Goal: Task Accomplishment & Management: Manage account settings

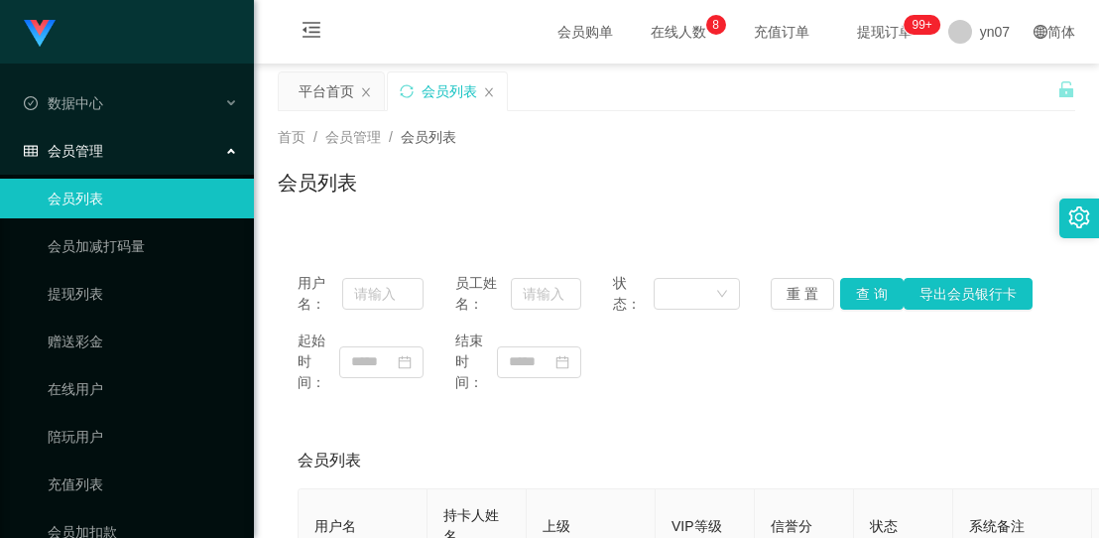
scroll to position [198, 0]
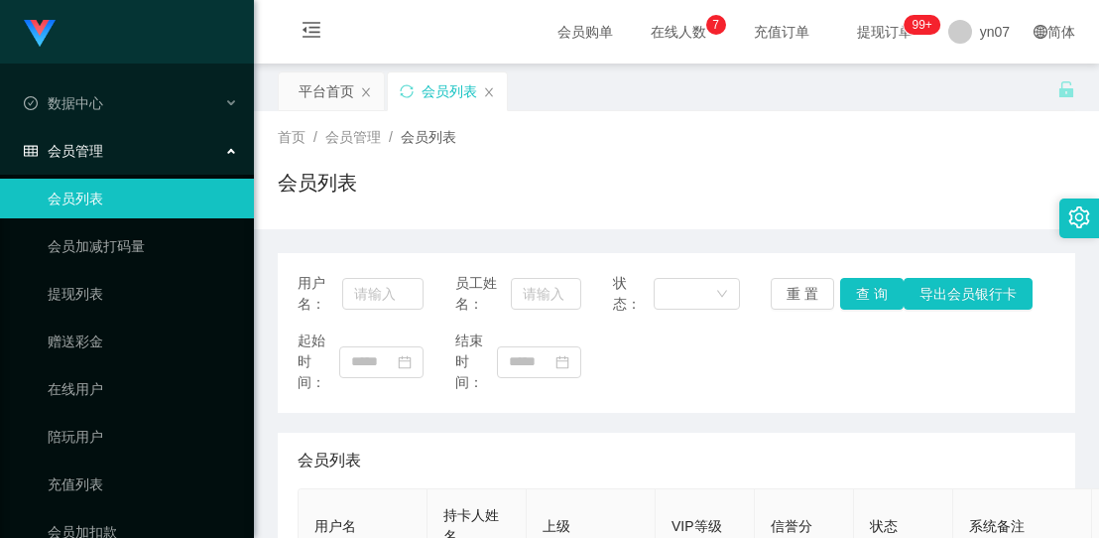
scroll to position [198, 0]
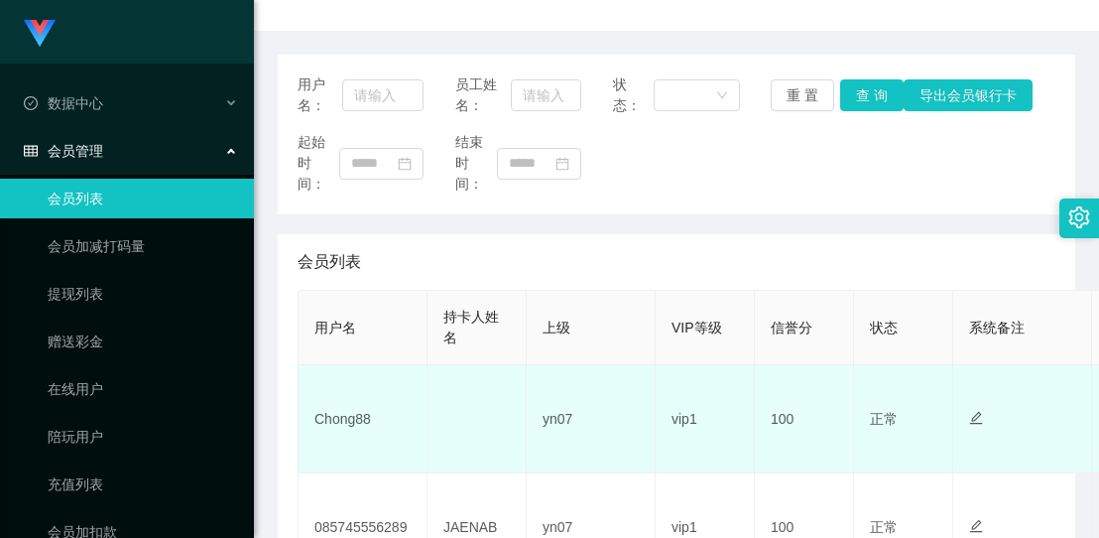
click at [341, 425] on td "Chong88" at bounding box center [363, 419] width 129 height 108
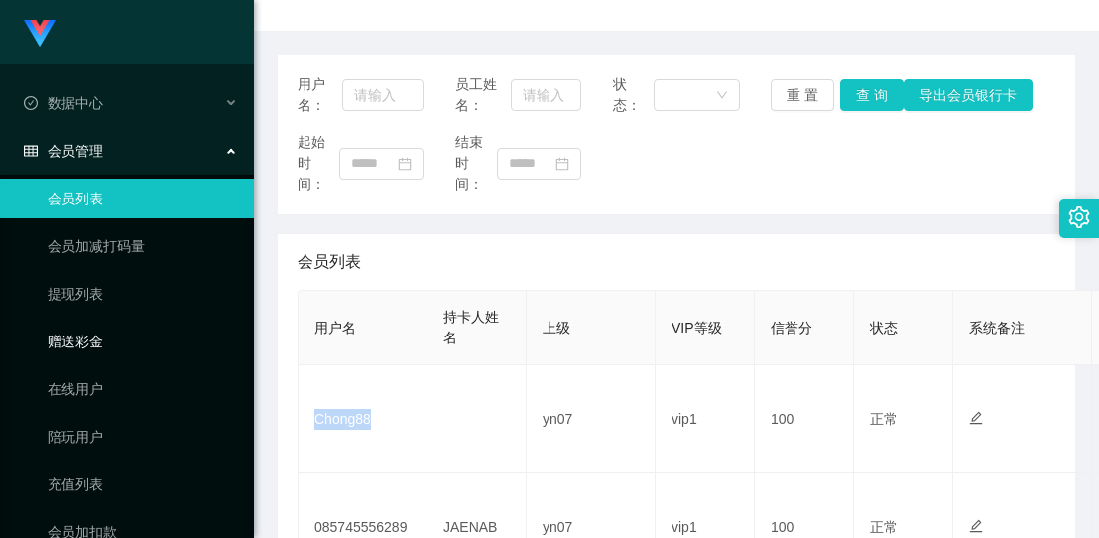
copy td "Chong88"
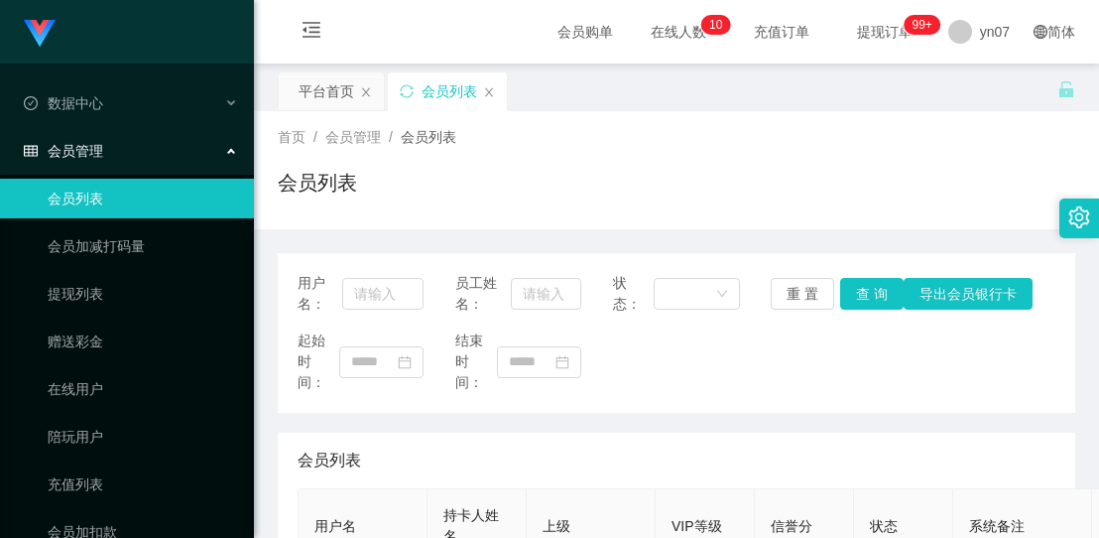
scroll to position [198, 0]
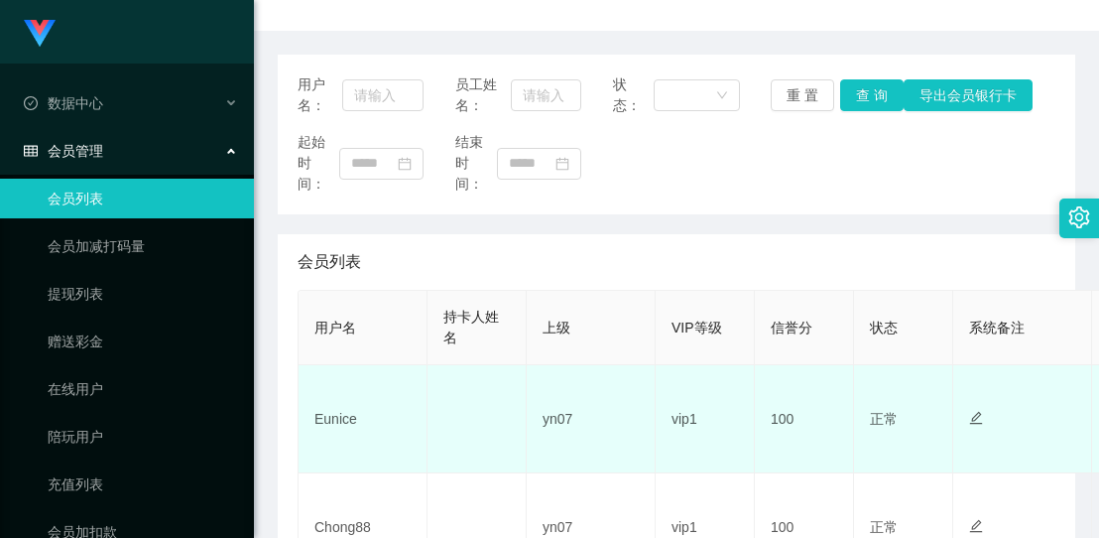
click at [342, 419] on td "Eunice" at bounding box center [363, 419] width 129 height 108
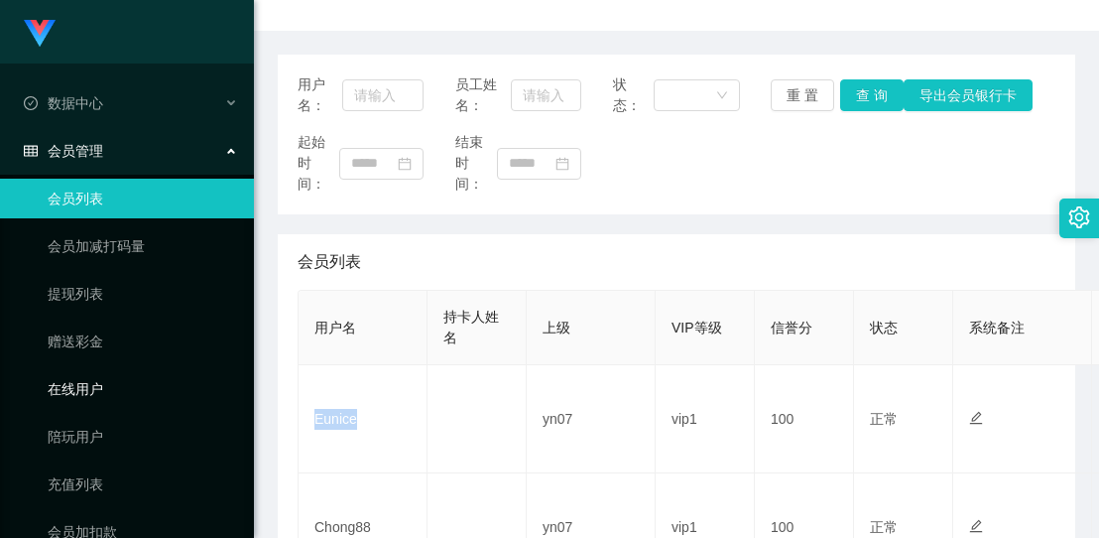
copy td "Eunice"
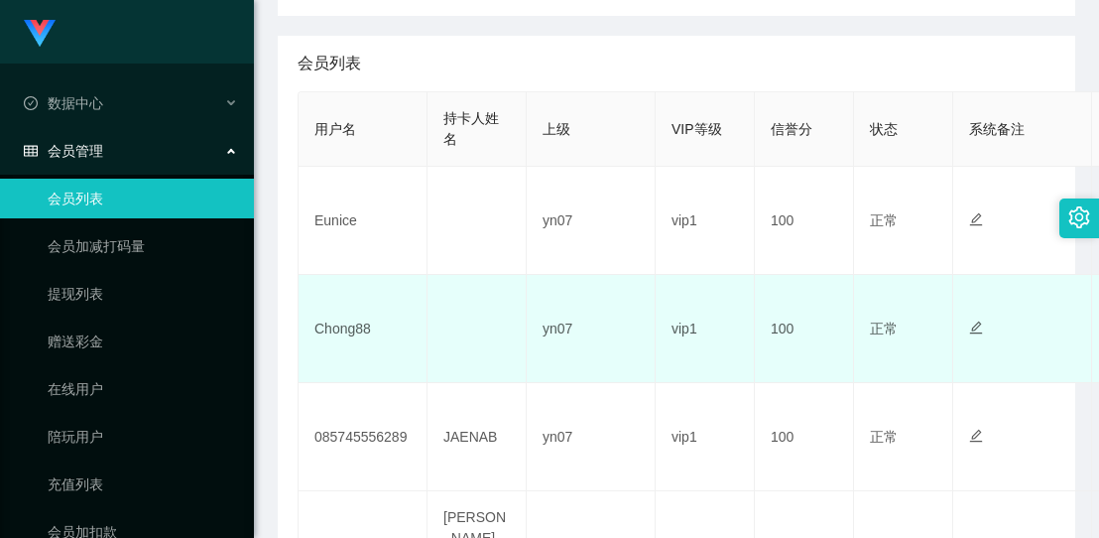
click at [345, 335] on td "Chong88" at bounding box center [363, 329] width 129 height 108
drag, startPoint x: 345, startPoint y: 335, endPoint x: 52, endPoint y: 186, distance: 329.7
click at [344, 335] on td "Chong88" at bounding box center [363, 329] width 129 height 108
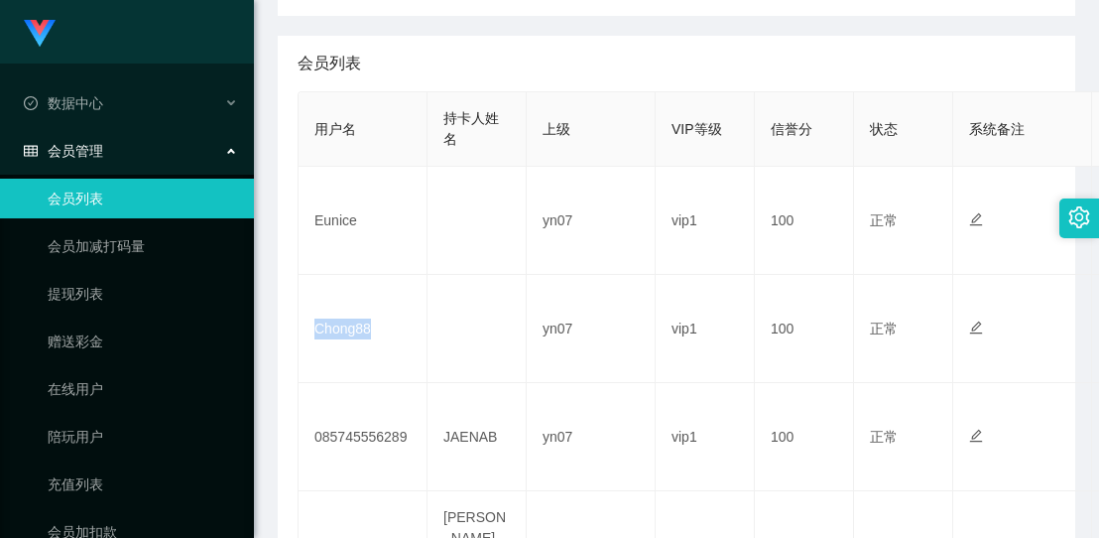
copy td "Chong88"
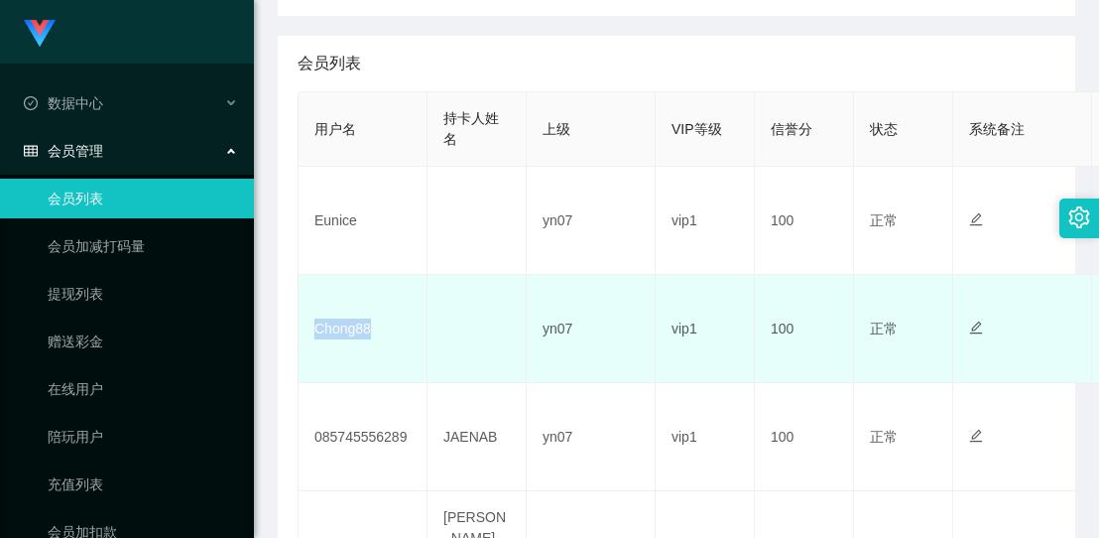
drag, startPoint x: 364, startPoint y: 330, endPoint x: 344, endPoint y: 275, distance: 59.0
click at [363, 331] on td "Chong88" at bounding box center [363, 329] width 129 height 108
